Goal: Transaction & Acquisition: Book appointment/travel/reservation

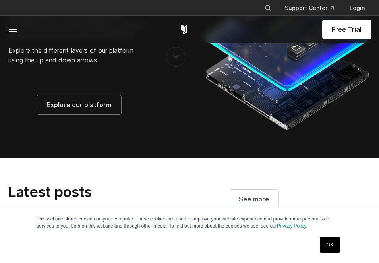
scroll to position [1429, 0]
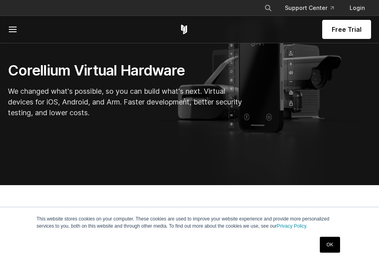
click at [334, 247] on link "OK" at bounding box center [330, 245] width 20 height 16
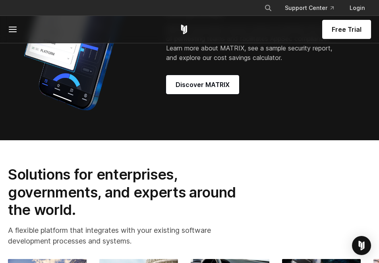
scroll to position [834, 0]
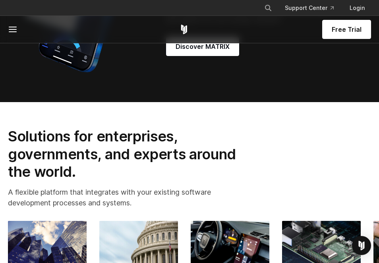
click at [343, 37] on link "Free Trial" at bounding box center [346, 29] width 49 height 19
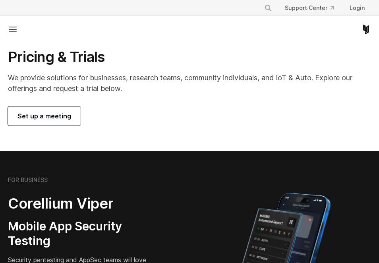
click at [36, 116] on span "Set up a meeting" at bounding box center [44, 116] width 54 height 10
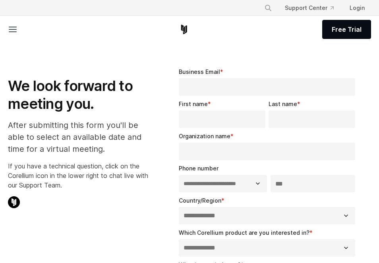
select select "**"
click at [350, 27] on span "Free Trial" at bounding box center [347, 30] width 30 height 10
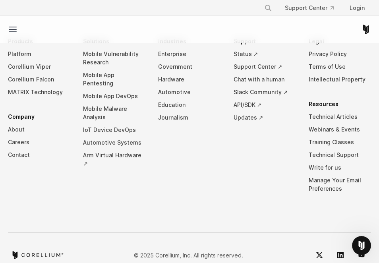
scroll to position [1469, 0]
